Goal: Task Accomplishment & Management: Use online tool/utility

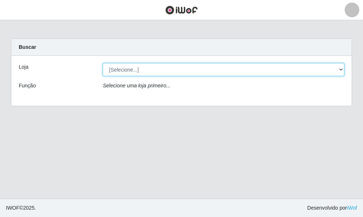
click at [170, 67] on select "[Selecione...] O ROSÁRIO ALIMENTOS" at bounding box center [223, 69] width 241 height 13
select select "349"
click at [103, 63] on select "[Selecione...] O ROSÁRIO ALIMENTOS" at bounding box center [223, 69] width 241 height 13
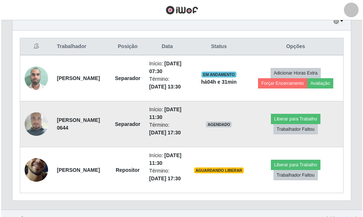
scroll to position [277, 0]
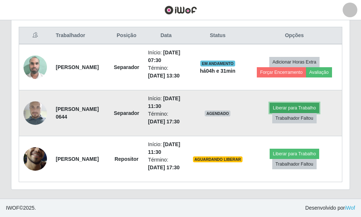
click at [307, 107] on button "Liberar para Trabalho" at bounding box center [295, 108] width 50 height 10
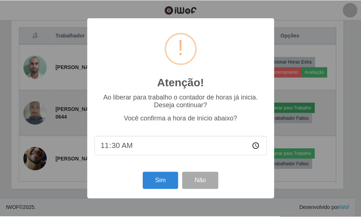
scroll to position [152, 334]
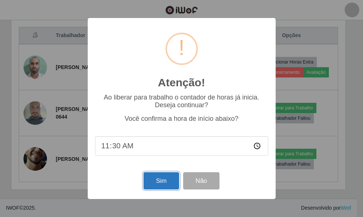
click at [164, 187] on button "Sim" at bounding box center [161, 180] width 36 height 17
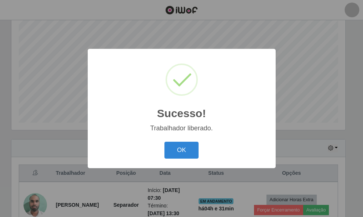
click at [161, 144] on div "OK Cancel" at bounding box center [181, 149] width 173 height 21
click at [189, 151] on button "OK" at bounding box center [181, 150] width 34 height 17
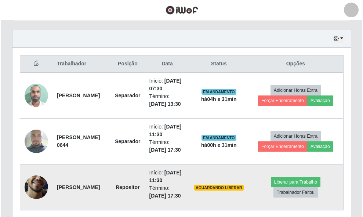
scroll to position [277, 0]
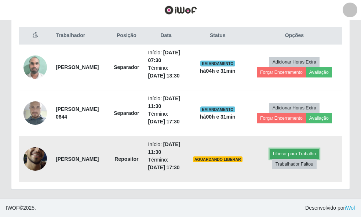
click at [287, 150] on button "Liberar para Trabalho" at bounding box center [295, 154] width 50 height 10
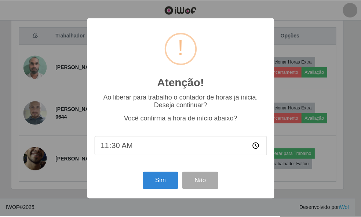
scroll to position [152, 334]
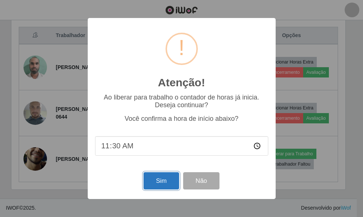
click at [165, 175] on button "Sim" at bounding box center [161, 180] width 36 height 17
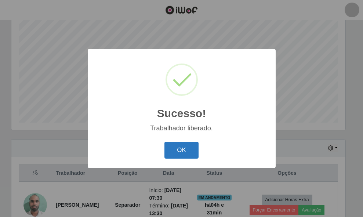
click at [178, 153] on button "OK" at bounding box center [181, 150] width 34 height 17
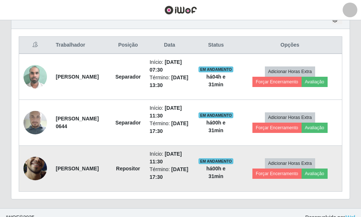
scroll to position [277, 0]
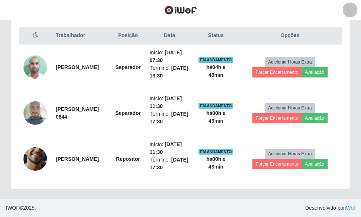
click at [157, 3] on link at bounding box center [180, 10] width 57 height 20
